Goal: Task Accomplishment & Management: Manage account settings

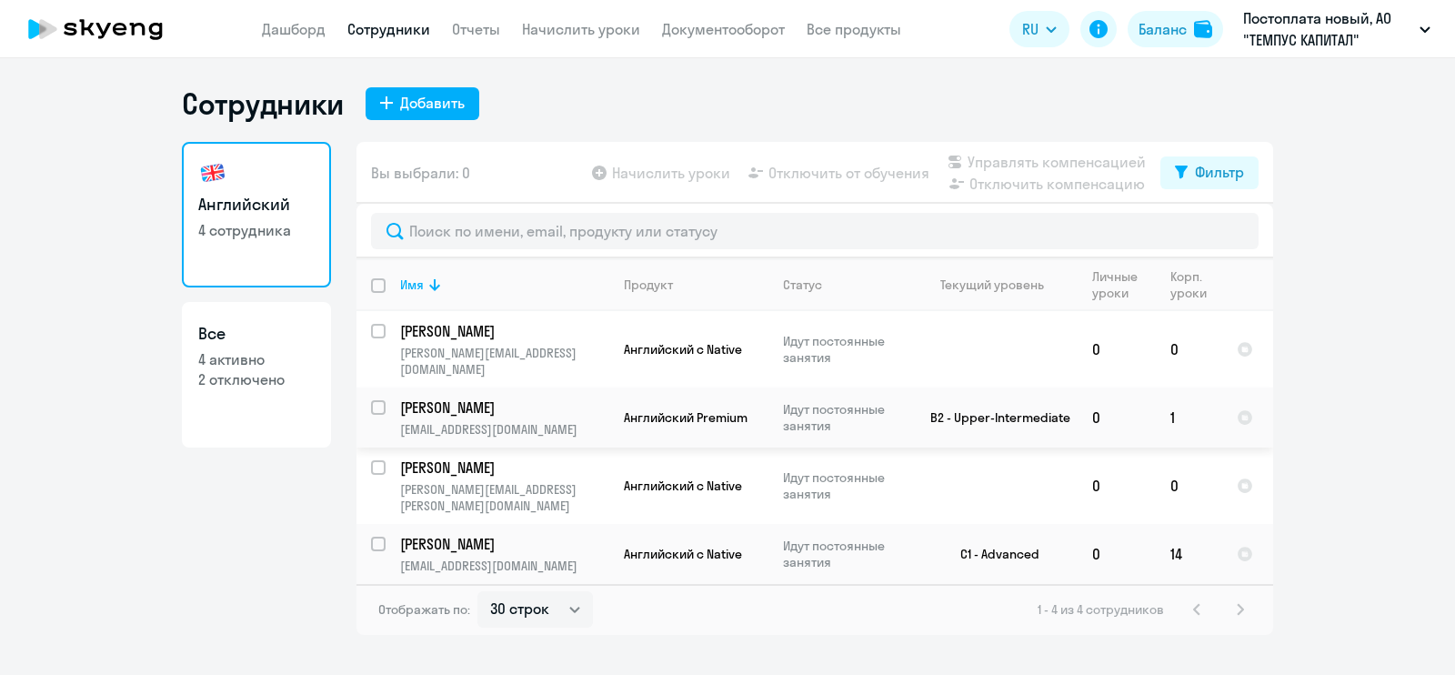
select select "30"
click at [903, 406] on p "Идут постоянные занятия" at bounding box center [845, 417] width 125 height 33
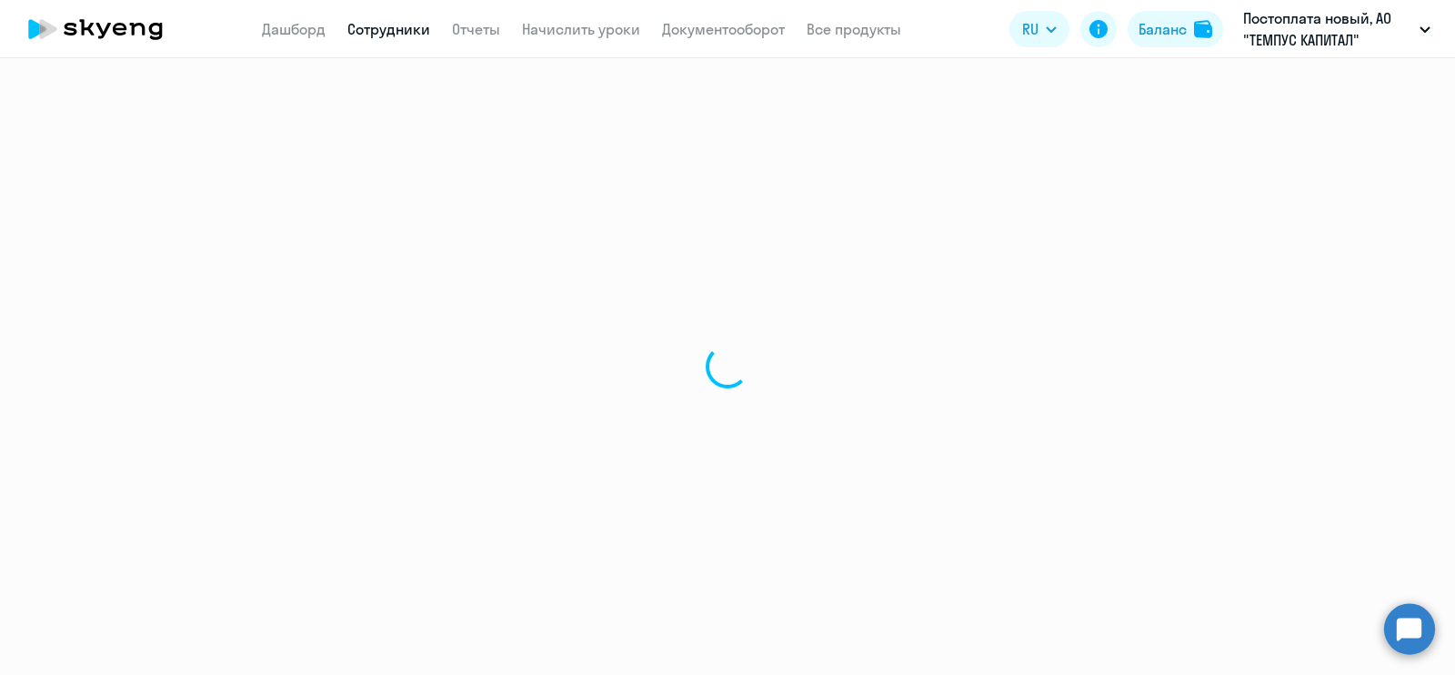
select select "english"
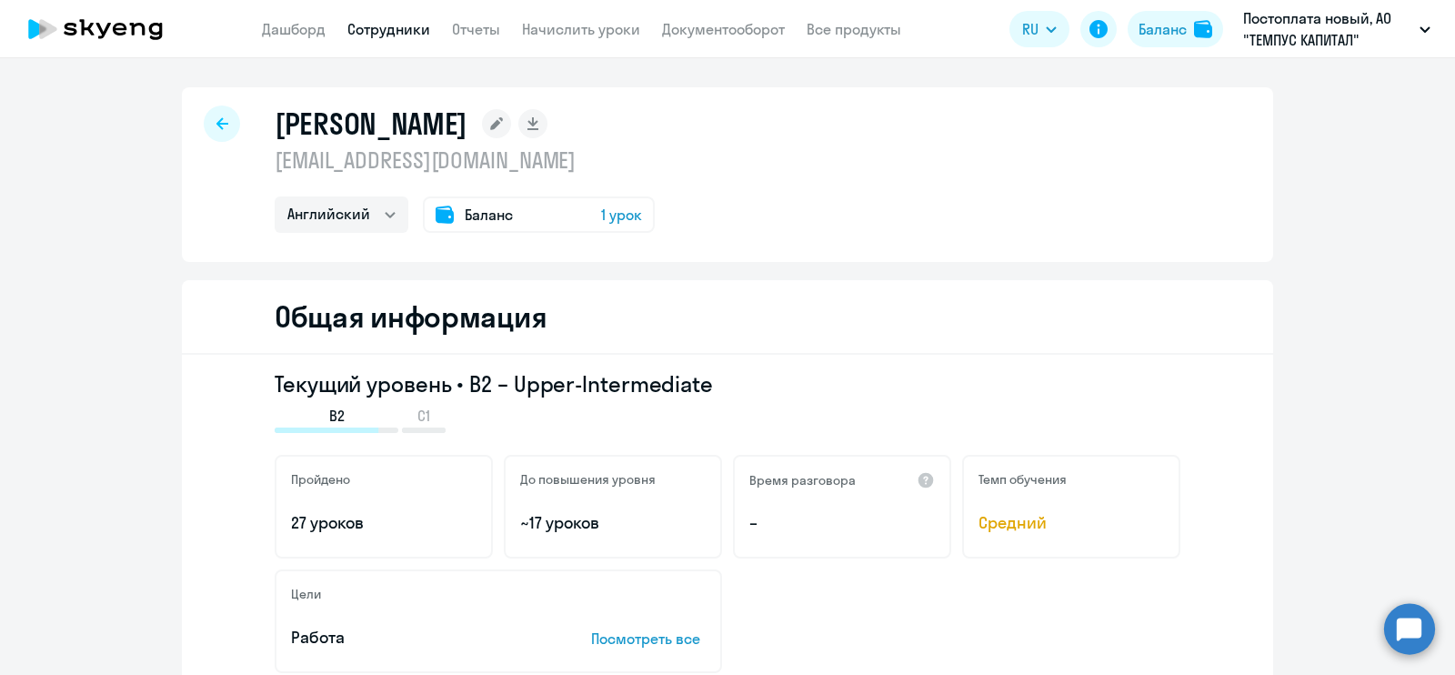
click at [607, 213] on span "1 урок" at bounding box center [621, 215] width 41 height 22
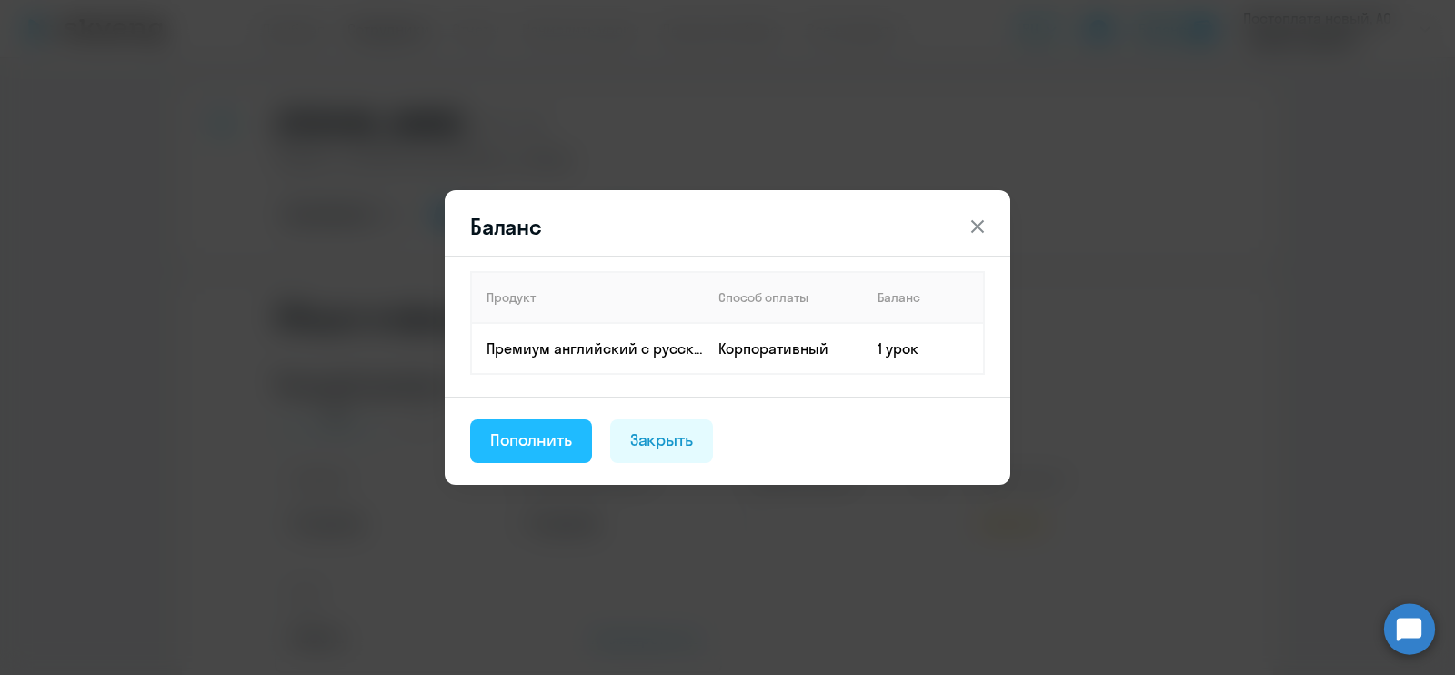
click at [549, 436] on div "Пополнить" at bounding box center [531, 440] width 82 height 24
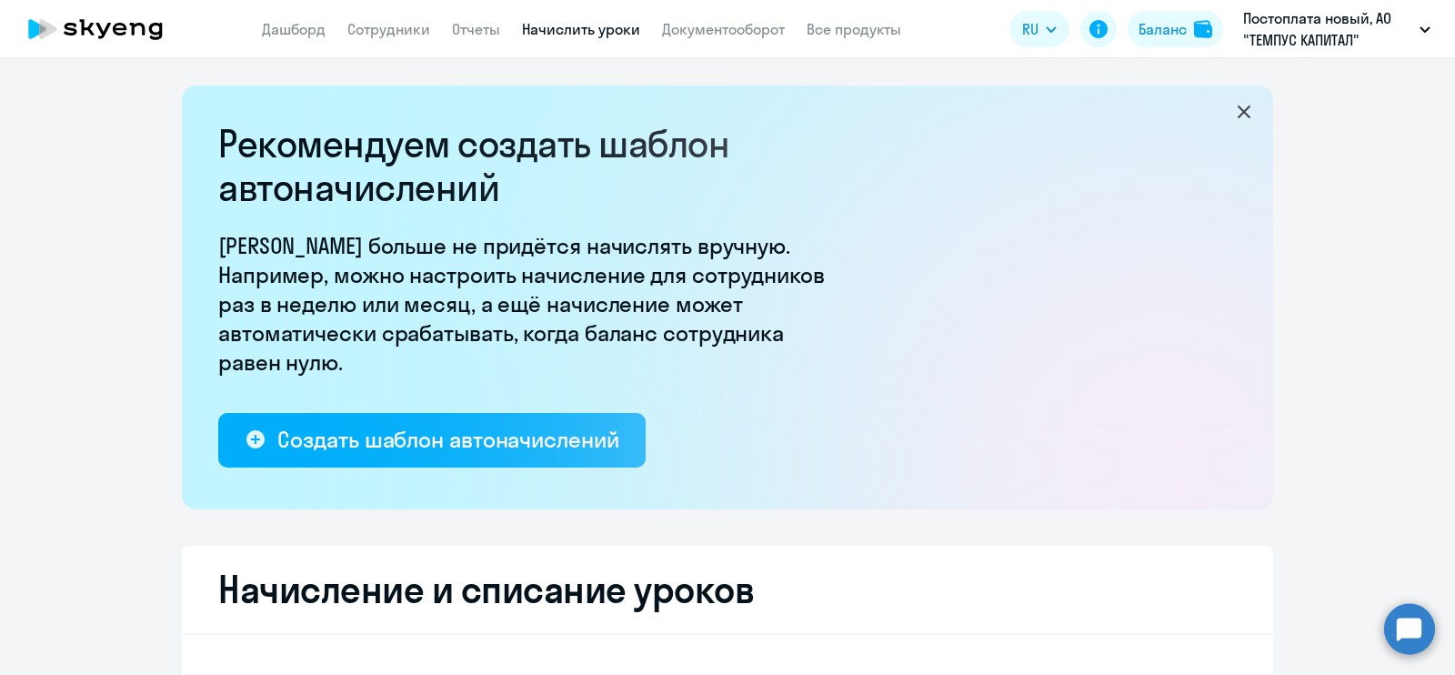
select select "10"
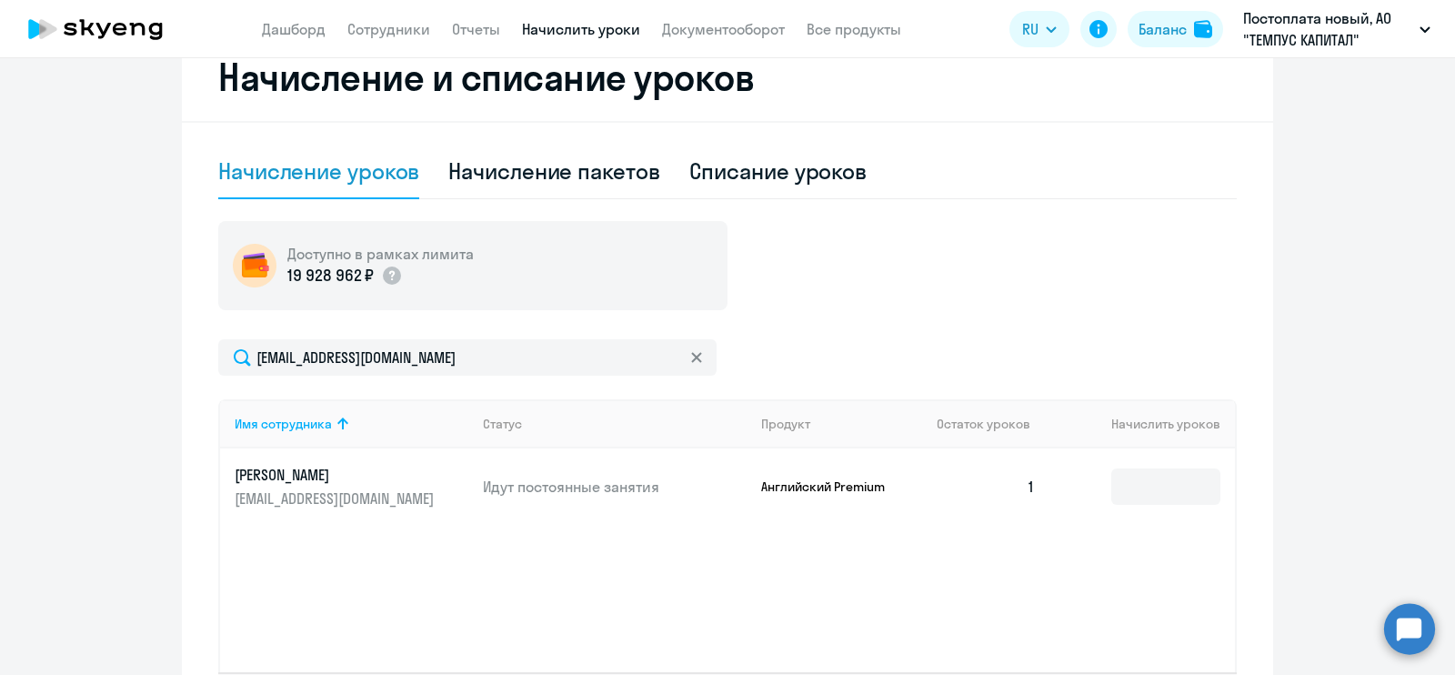
scroll to position [568, 0]
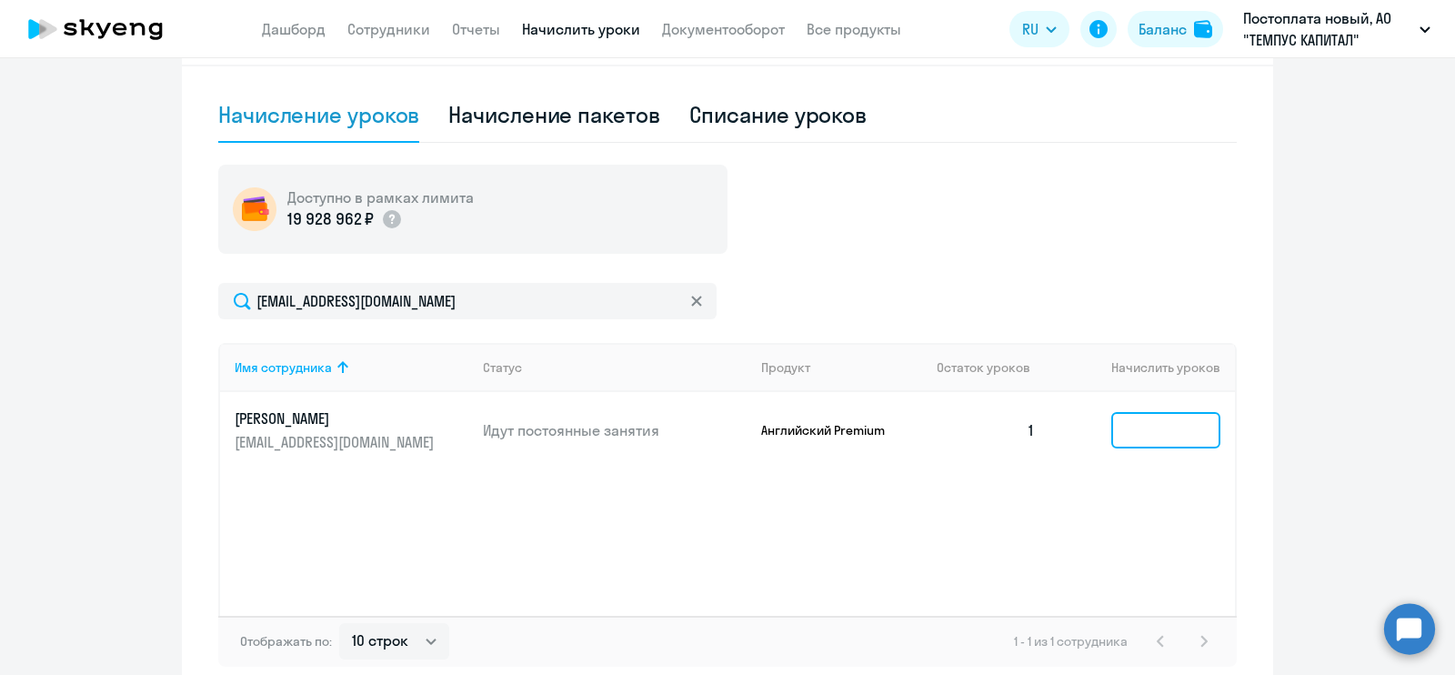
click at [1153, 423] on input at bounding box center [1165, 430] width 109 height 36
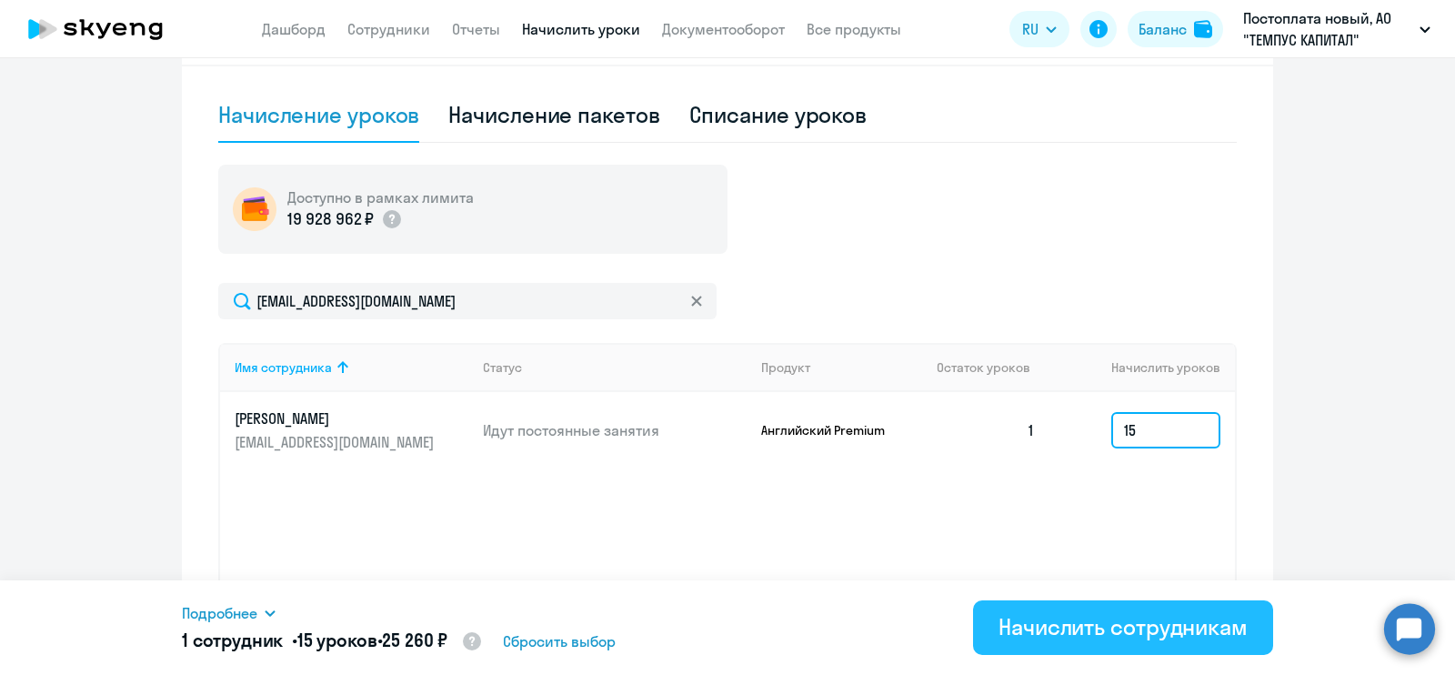
type input "15"
click at [1107, 625] on div "Начислить сотрудникам" at bounding box center [1122, 626] width 249 height 29
